Goal: Task Accomplishment & Management: Manage account settings

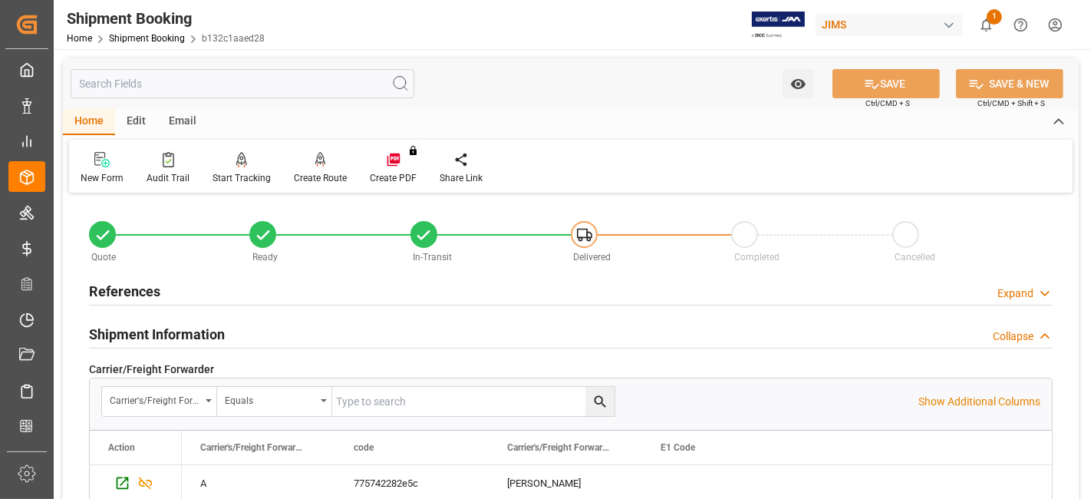
scroll to position [1346, 0]
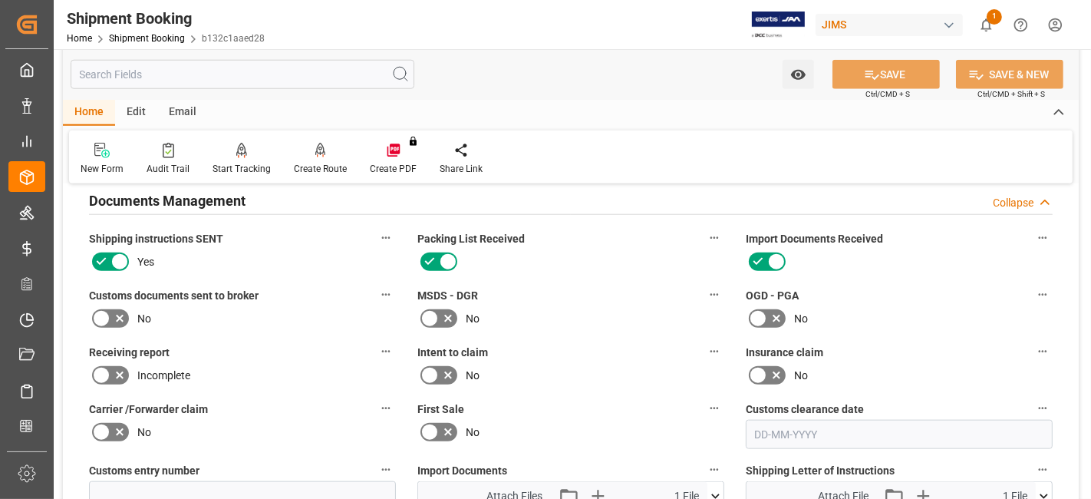
click at [292, 363] on div "Incomplete" at bounding box center [242, 375] width 307 height 25
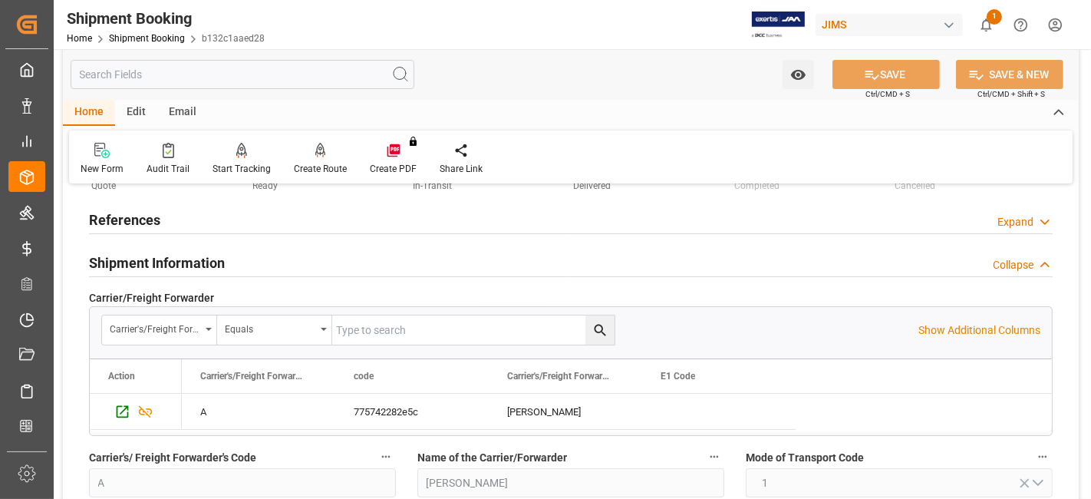
scroll to position [0, 0]
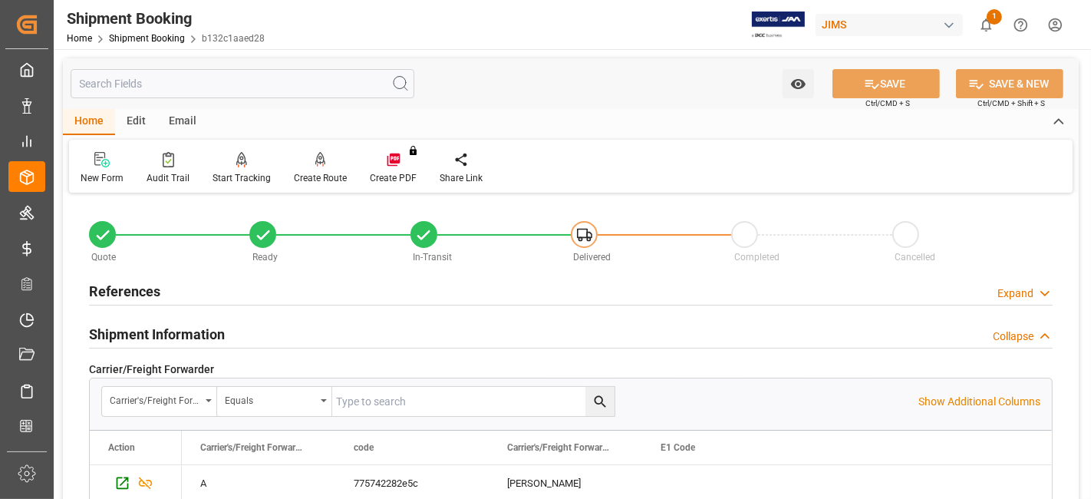
click at [177, 291] on div "References Expand" at bounding box center [571, 289] width 964 height 29
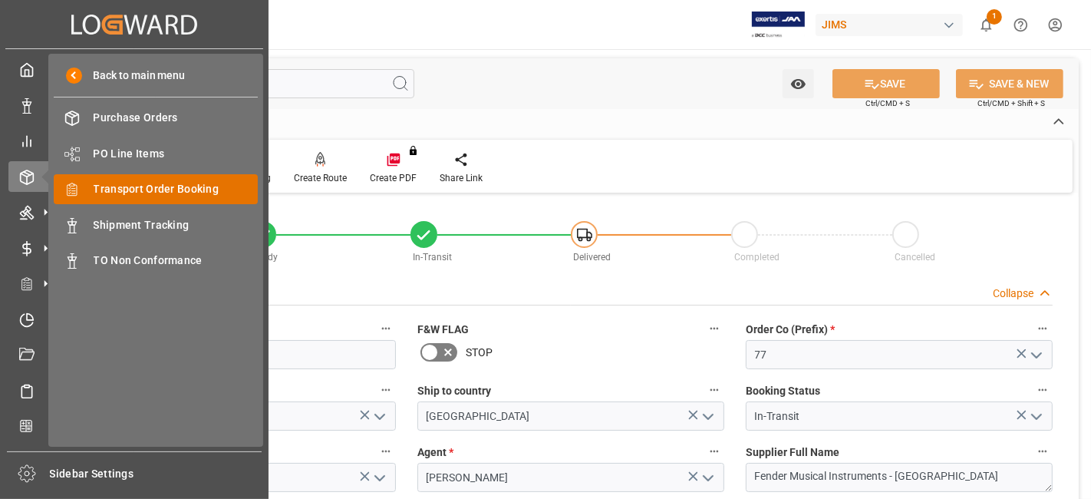
click at [186, 178] on div "Transport Order Booking Transport Order Booking" at bounding box center [156, 189] width 204 height 30
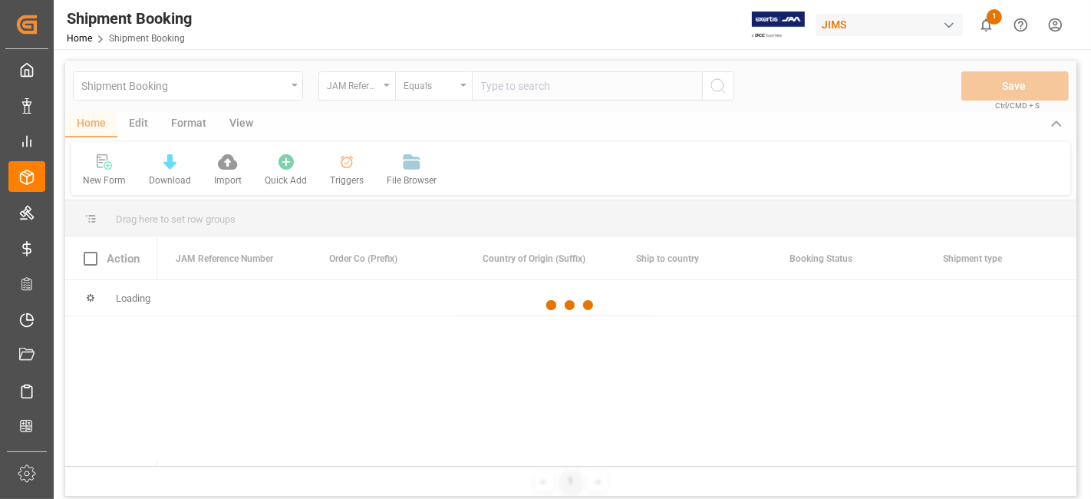
click at [547, 87] on div at bounding box center [570, 305] width 1011 height 489
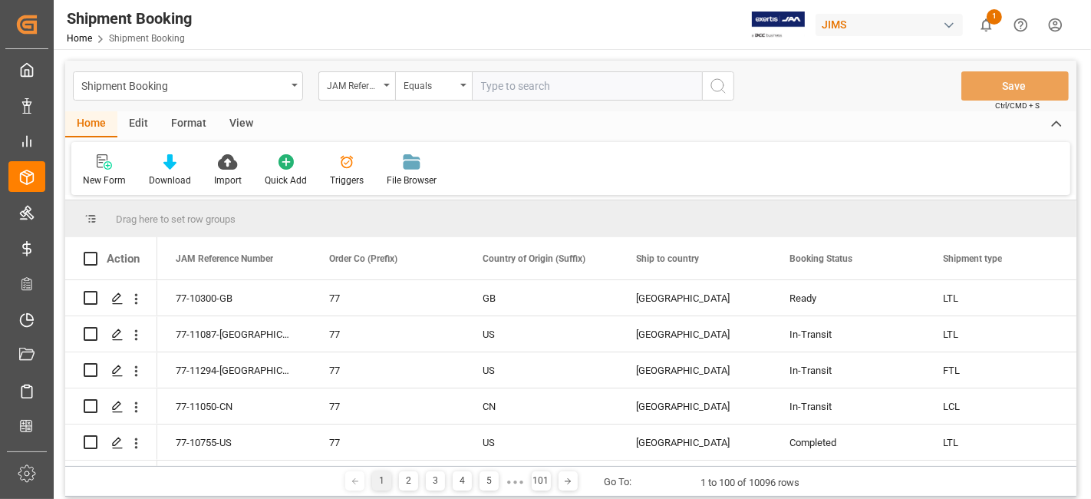
click at [535, 91] on input "text" at bounding box center [587, 85] width 230 height 29
paste input "77-11087-US"
type input "77-11087-US"
click at [717, 90] on icon "search button" at bounding box center [718, 86] width 18 height 18
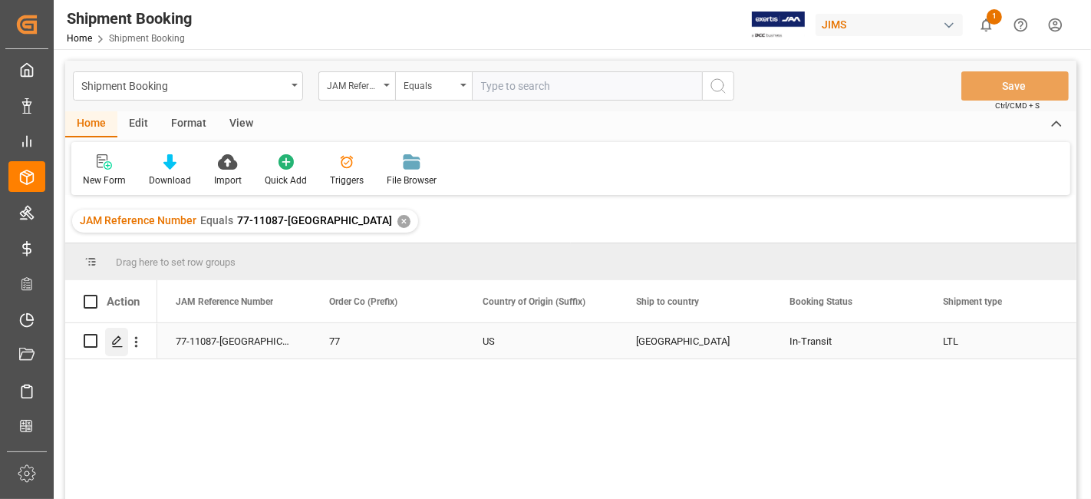
click at [112, 345] on icon "Press SPACE to select this row." at bounding box center [117, 341] width 12 height 12
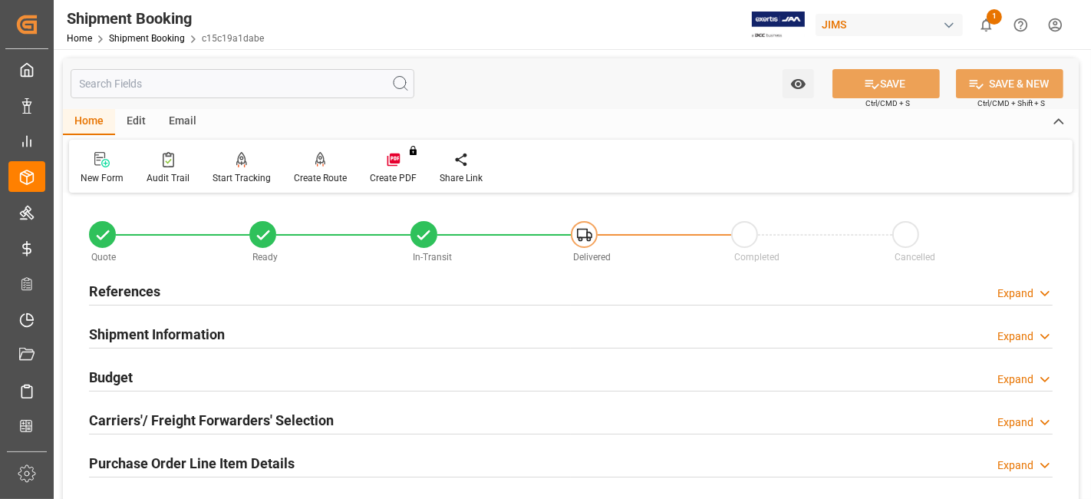
click at [150, 414] on h2 "Carriers'/ Freight Forwarders' Selection" at bounding box center [211, 420] width 245 height 21
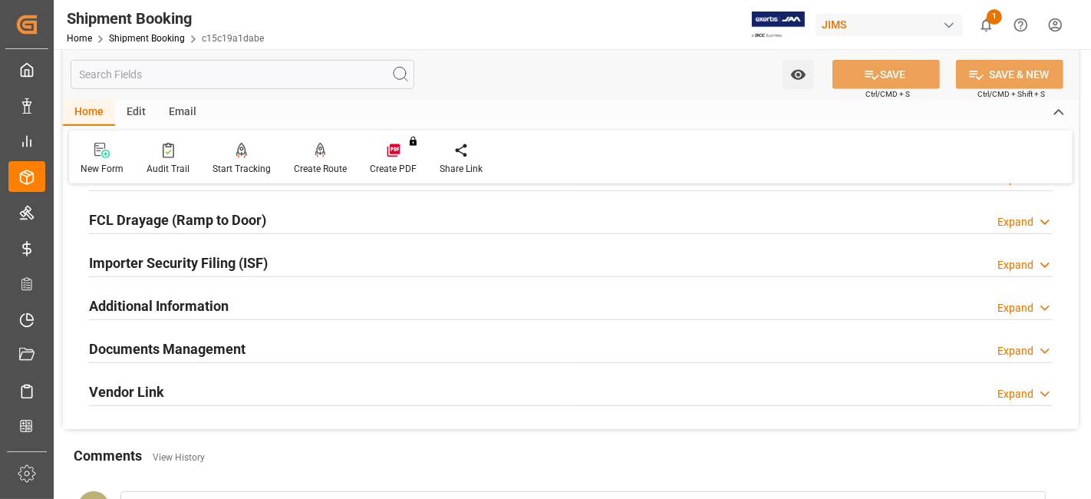
scroll to position [818, 0]
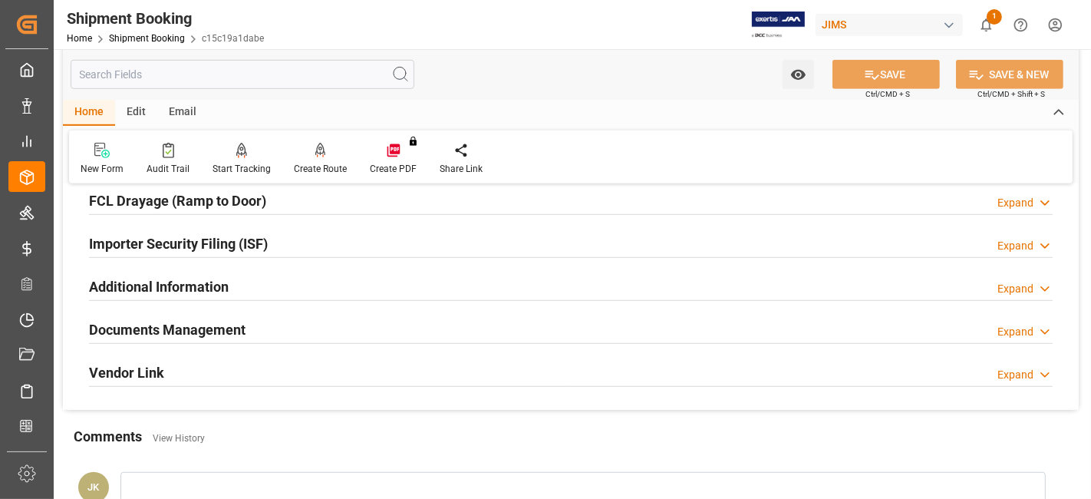
click at [157, 328] on h2 "Documents Management" at bounding box center [167, 329] width 156 height 21
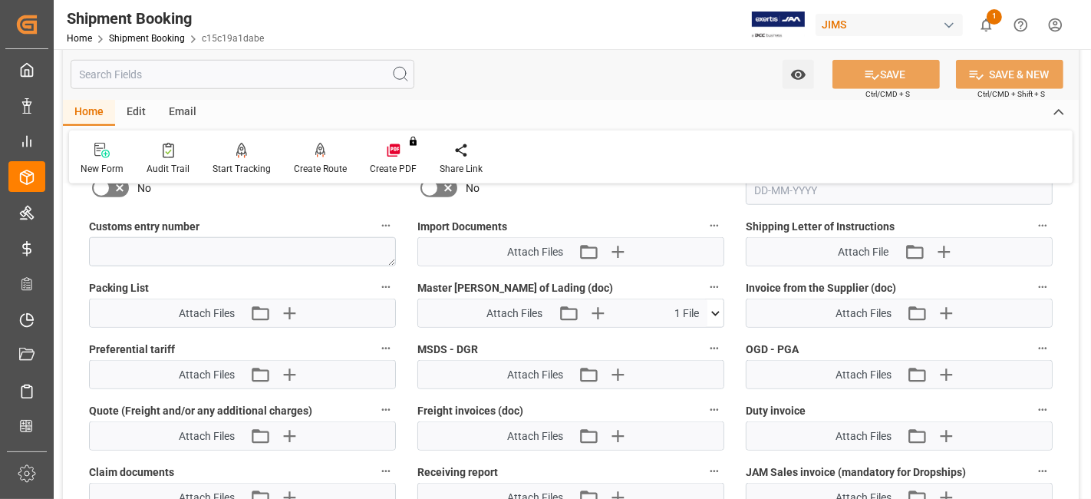
scroll to position [1193, 0]
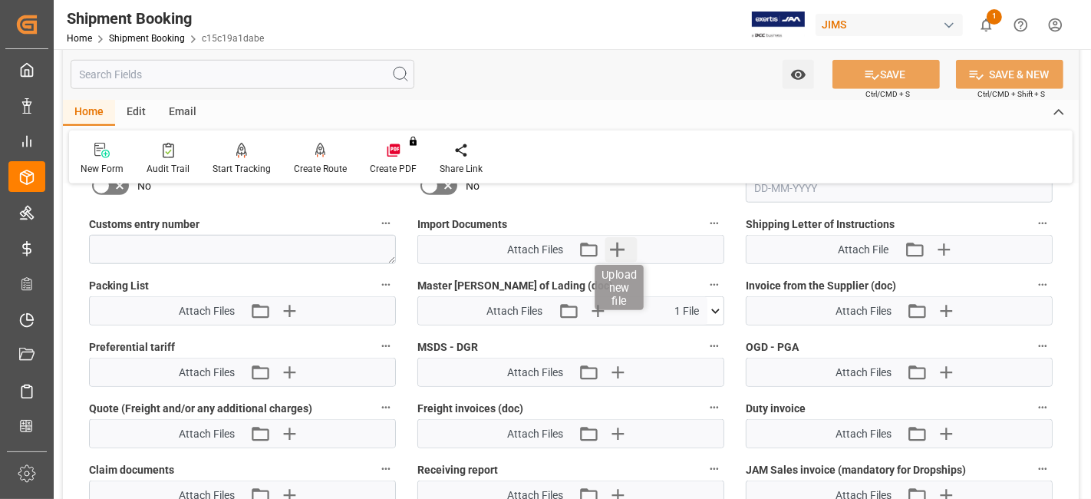
click at [615, 237] on icon "button" at bounding box center [617, 249] width 25 height 25
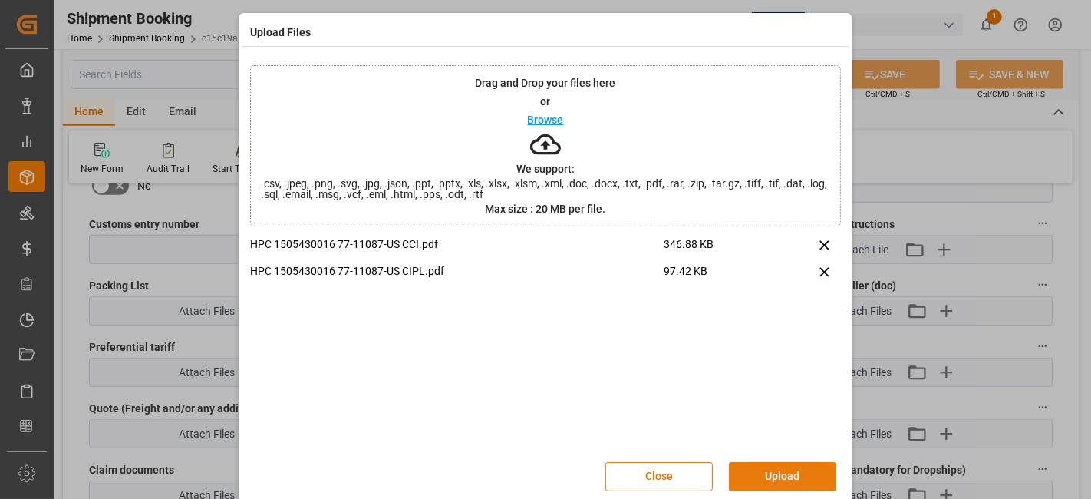
click at [779, 465] on button "Upload" at bounding box center [782, 476] width 107 height 29
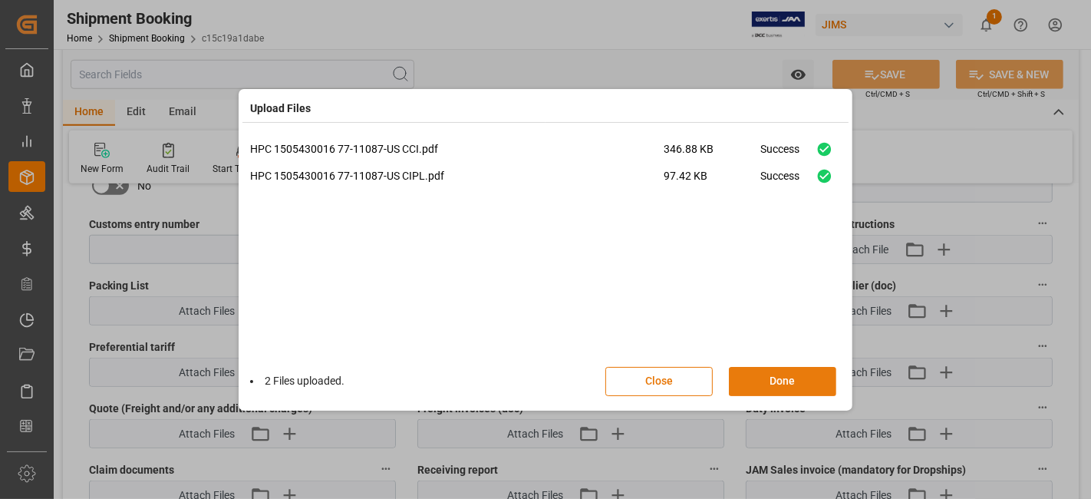
click at [770, 386] on button "Done" at bounding box center [782, 381] width 107 height 29
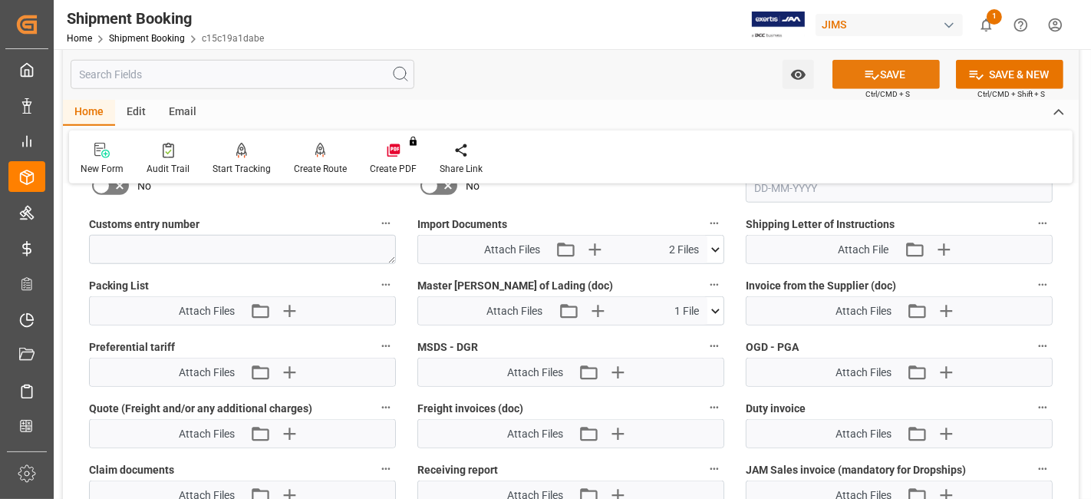
click at [864, 77] on icon at bounding box center [872, 75] width 16 height 16
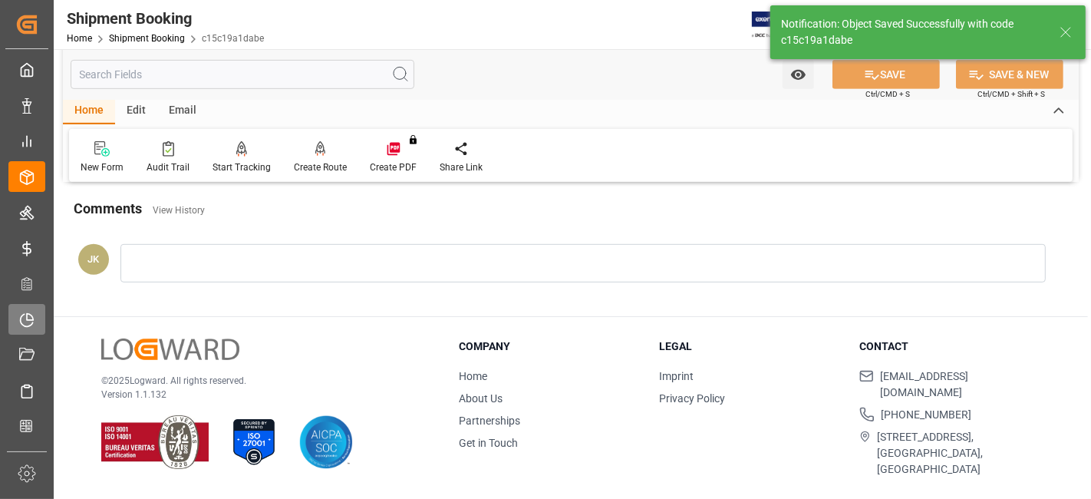
scroll to position [649, 0]
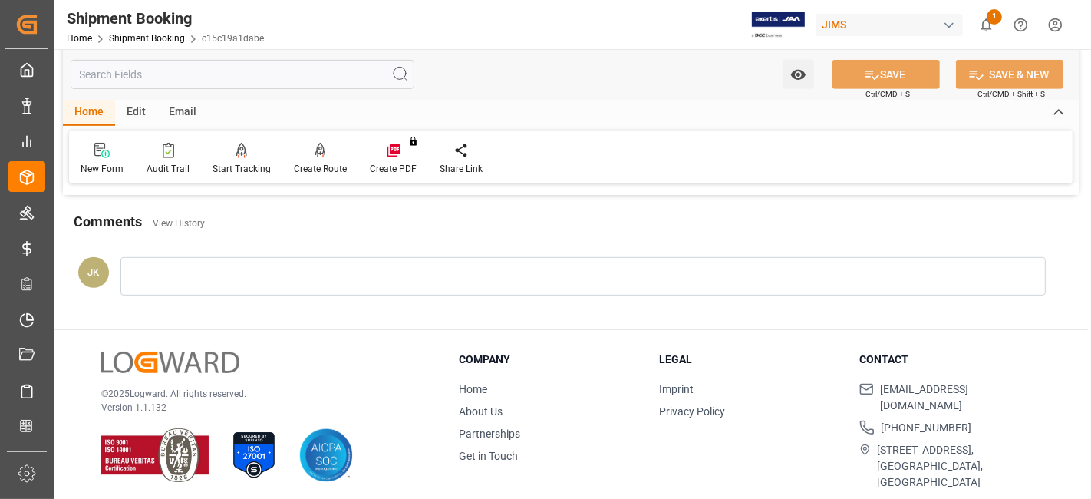
click at [351, 356] on div "© 2025 Logward. All rights reserved. Version 1.1.132" at bounding box center [260, 416] width 319 height 131
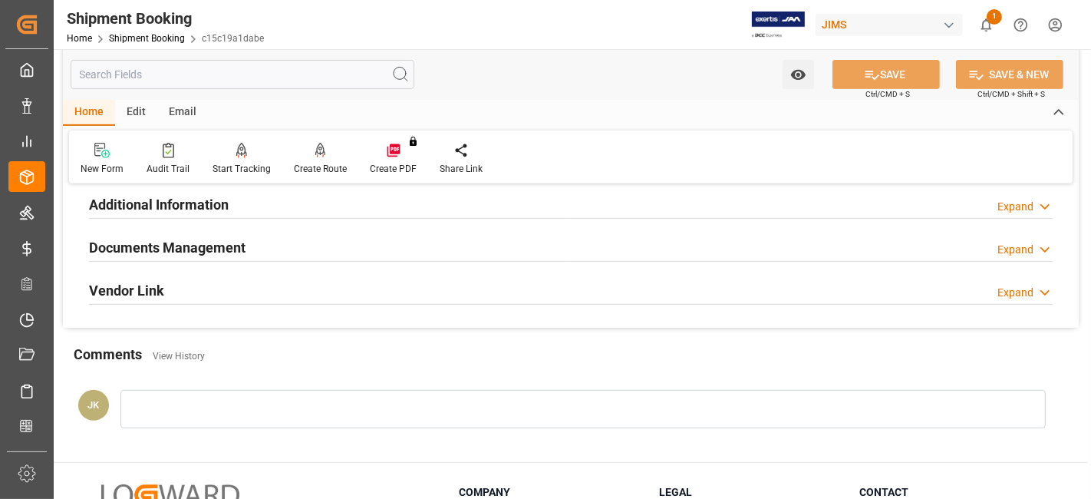
scroll to position [512, 0]
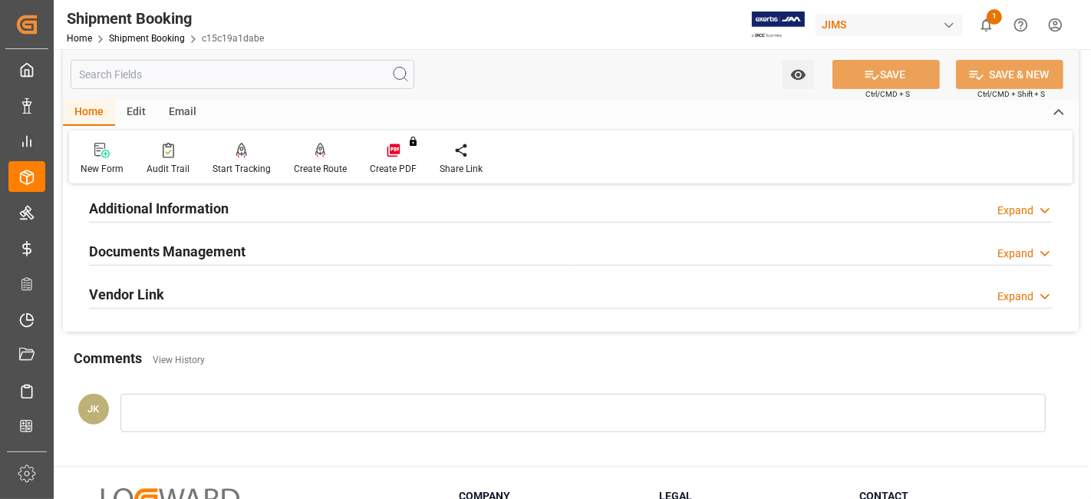
click at [185, 244] on h2 "Documents Management" at bounding box center [167, 251] width 156 height 21
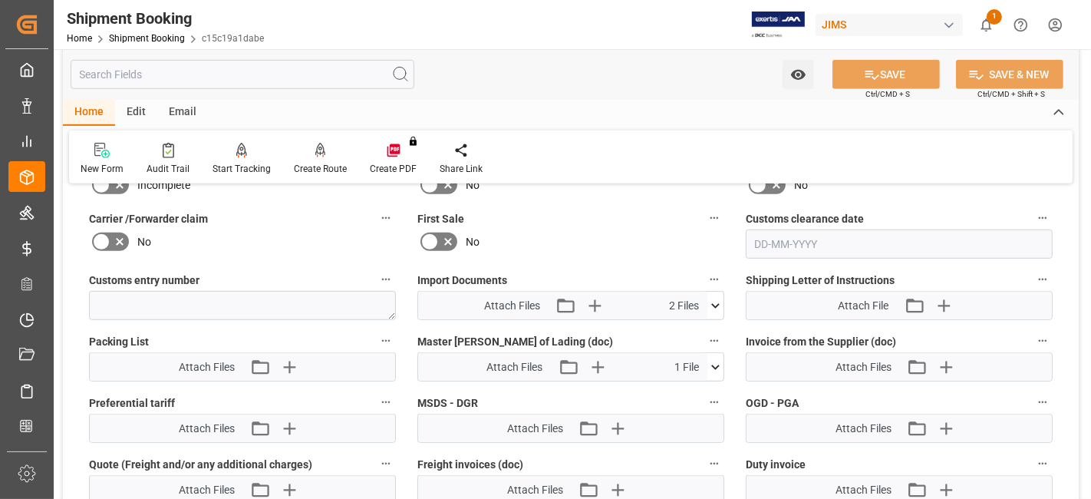
scroll to position [786, 0]
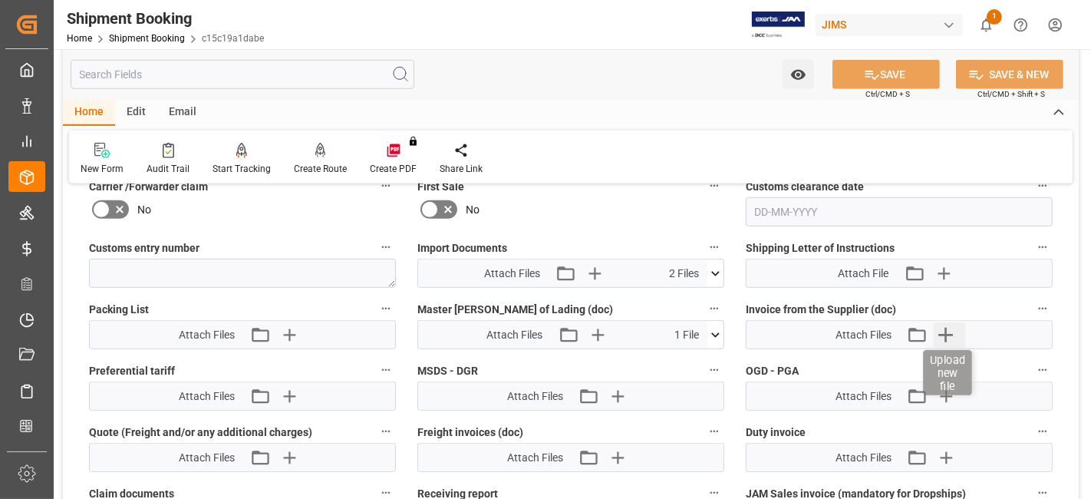
click at [937, 331] on icon "button" at bounding box center [946, 334] width 25 height 25
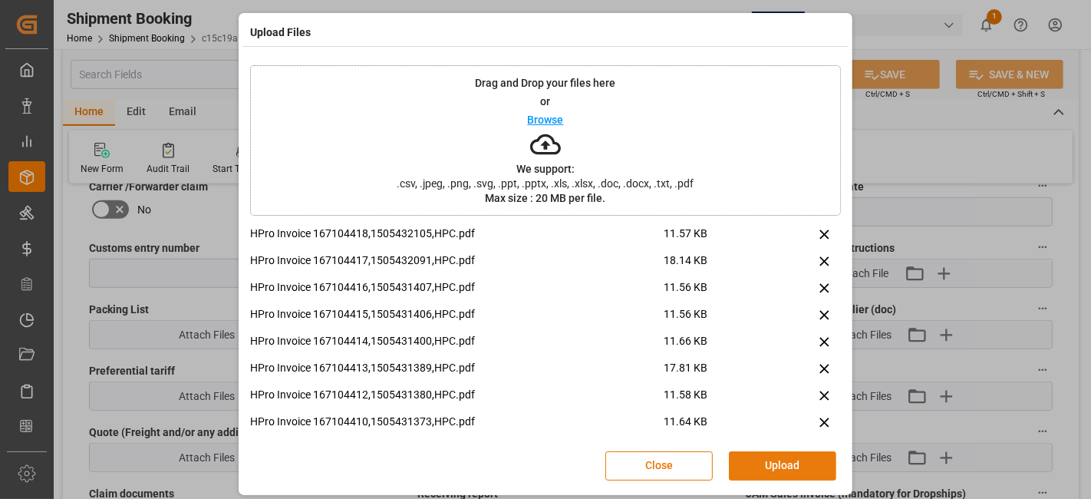
click at [776, 460] on button "Upload" at bounding box center [782, 465] width 107 height 29
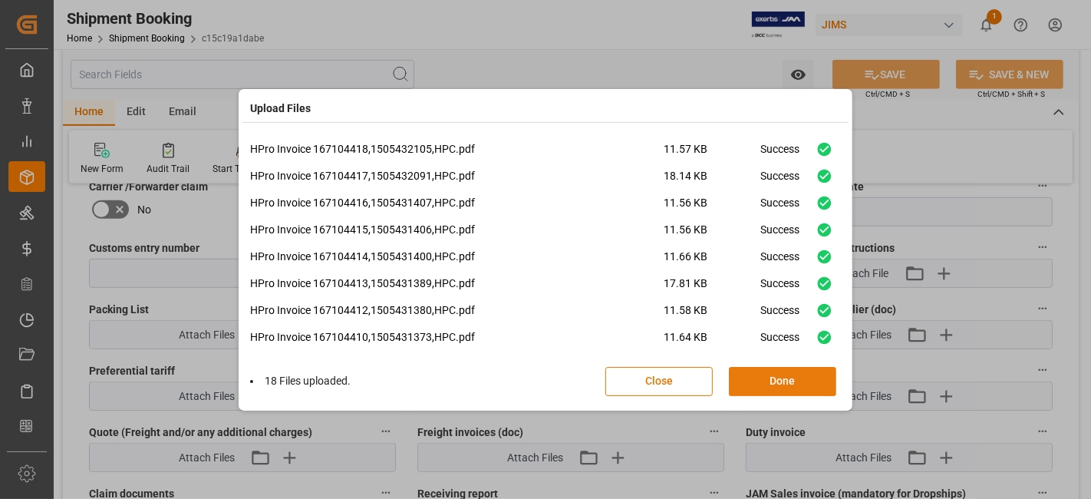
click at [776, 386] on button "Done" at bounding box center [782, 381] width 107 height 29
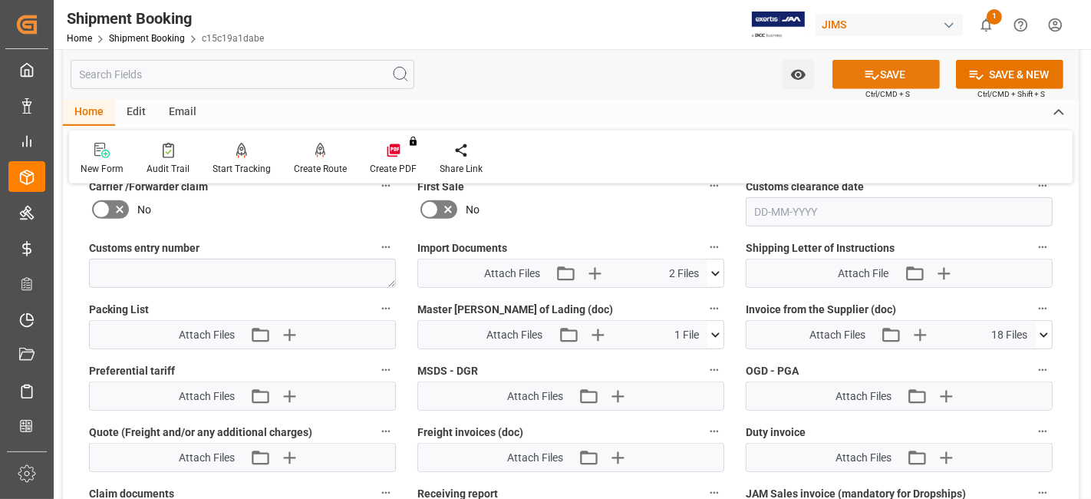
click at [850, 69] on button "SAVE" at bounding box center [885, 74] width 107 height 29
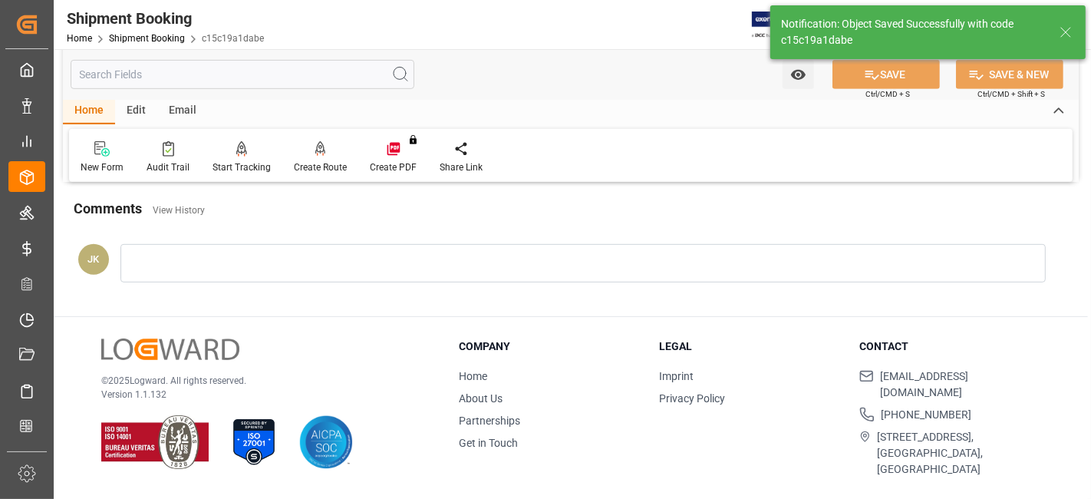
scroll to position [649, 0]
